Goal: Complete application form

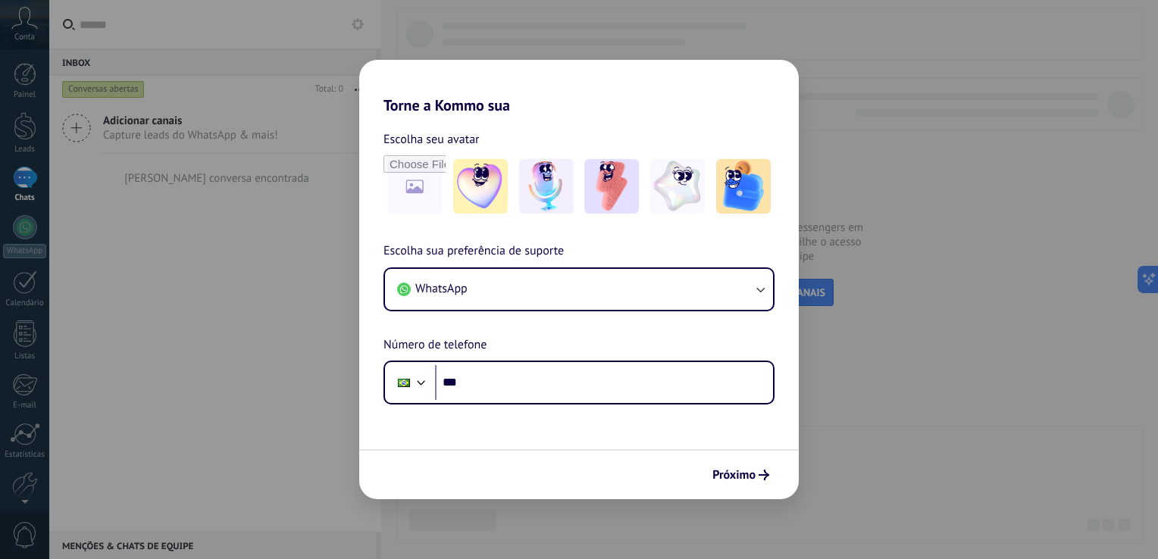
click at [1065, 165] on div "Torne a Kommo sua Escolha seu avatar Escolha sua preferência de suporte WhatsAp…" at bounding box center [579, 279] width 1158 height 559
click at [750, 477] on span "Próximo" at bounding box center [733, 475] width 43 height 11
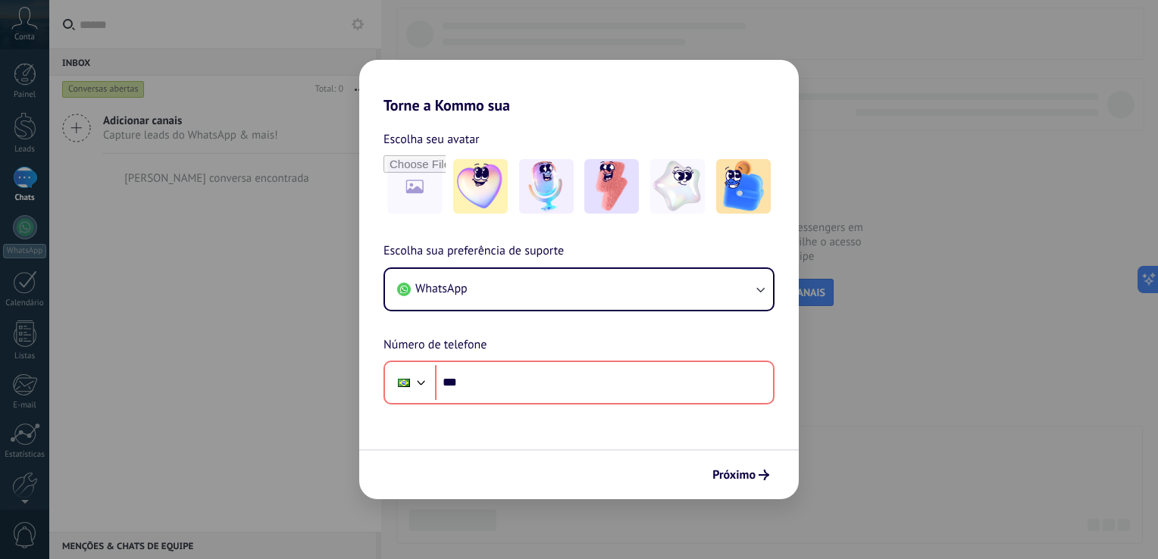
click at [848, 420] on div "Torne a Kommo sua Escolha seu avatar Escolha sua preferência de suporte WhatsAp…" at bounding box center [579, 279] width 1158 height 559
click at [738, 202] on img at bounding box center [743, 186] width 55 height 55
click at [736, 479] on span "Próximo" at bounding box center [733, 475] width 43 height 11
